Goal: Transaction & Acquisition: Download file/media

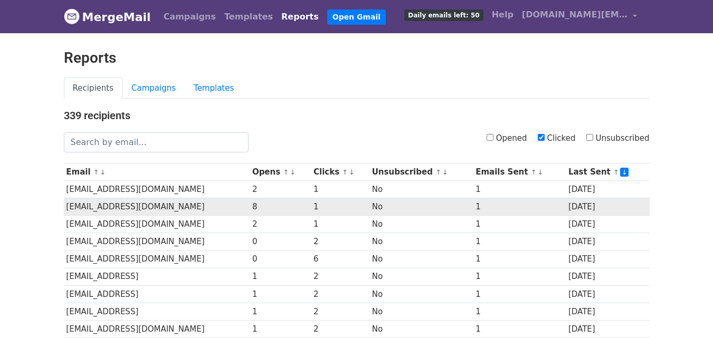
scroll to position [521, 0]
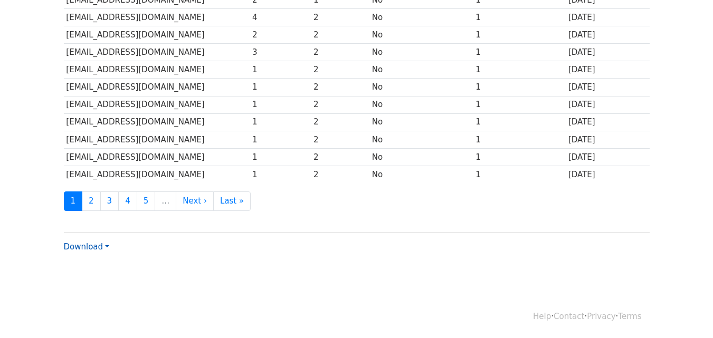
click at [77, 247] on link "Download" at bounding box center [86, 246] width 45 height 9
click at [89, 265] on link "CSV" at bounding box center [105, 267] width 83 height 17
click at [97, 246] on link "Download" at bounding box center [86, 246] width 45 height 9
click at [99, 261] on link "CSV" at bounding box center [105, 267] width 83 height 17
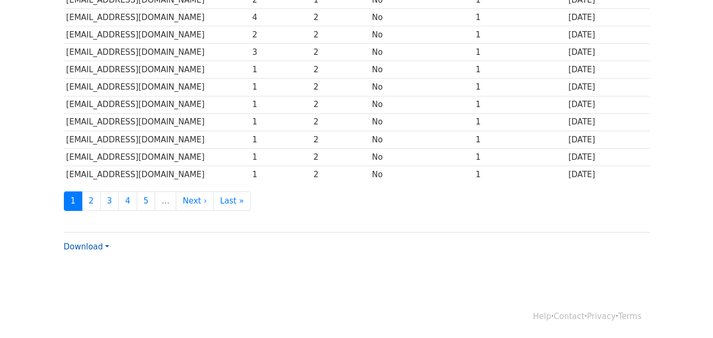
click at [88, 244] on link "Download" at bounding box center [86, 246] width 45 height 9
click at [97, 263] on link "CSV" at bounding box center [105, 267] width 83 height 17
click at [98, 242] on link "Download" at bounding box center [86, 246] width 45 height 9
click at [91, 288] on link "Excel" at bounding box center [105, 283] width 83 height 17
